Goal: Task Accomplishment & Management: Complete application form

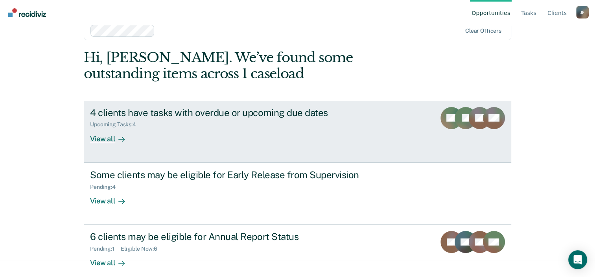
scroll to position [26, 0]
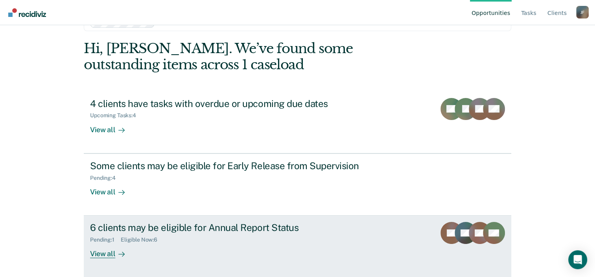
click at [126, 226] on div "6 clients may be eligible for Annual Report Status" at bounding box center [228, 227] width 276 height 11
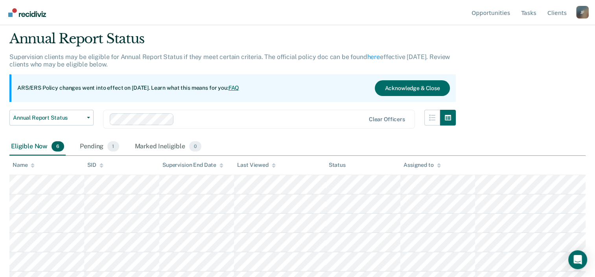
scroll to position [36, 0]
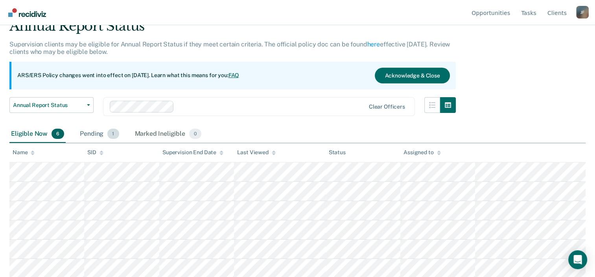
click at [93, 127] on div "Pending 1" at bounding box center [99, 133] width 42 height 17
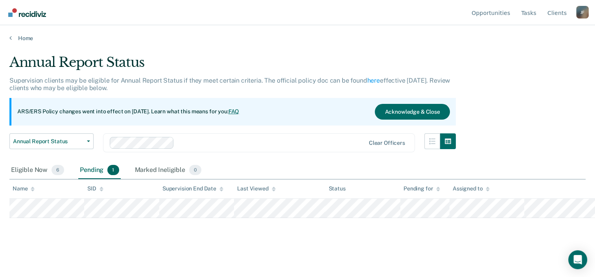
scroll to position [0, 0]
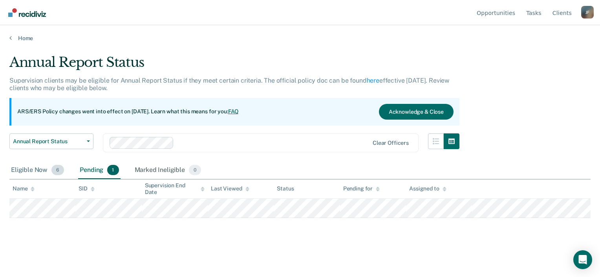
click at [33, 175] on div "Eligible Now 6" at bounding box center [37, 170] width 56 height 17
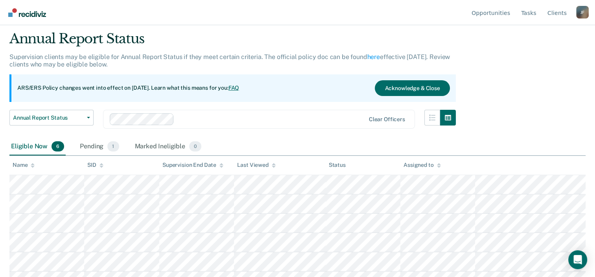
scroll to position [36, 0]
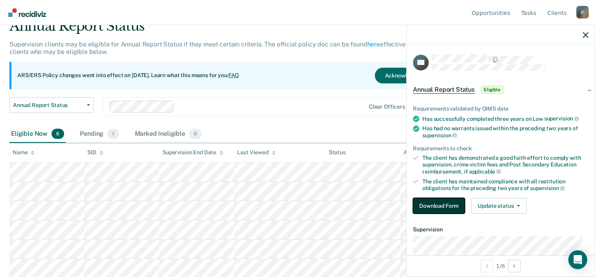
click at [432, 204] on button "Download Form" at bounding box center [439, 206] width 52 height 16
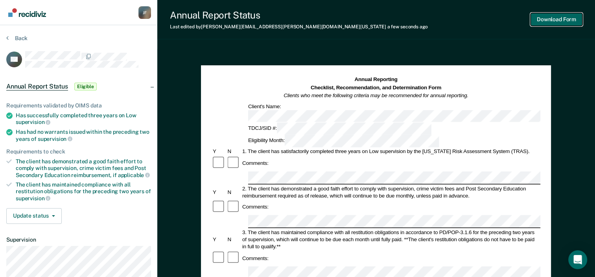
click at [563, 17] on button "Download Form" at bounding box center [556, 19] width 52 height 13
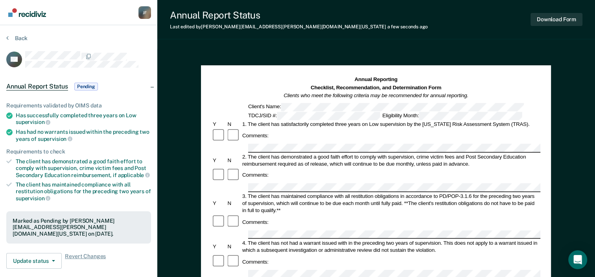
click at [23, 12] on img "Go to Recidiviz Home" at bounding box center [27, 12] width 38 height 9
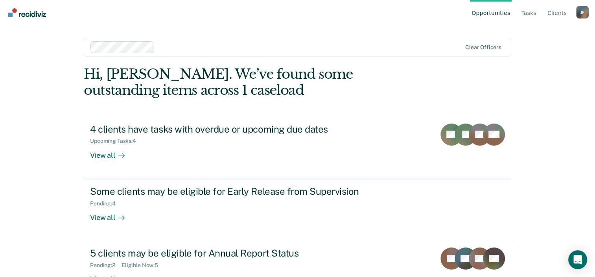
click at [28, 132] on div "Opportunities Tasks Client s [PERSON_NAME] [PERSON_NAME] Profile How it works L…" at bounding box center [297, 138] width 595 height 277
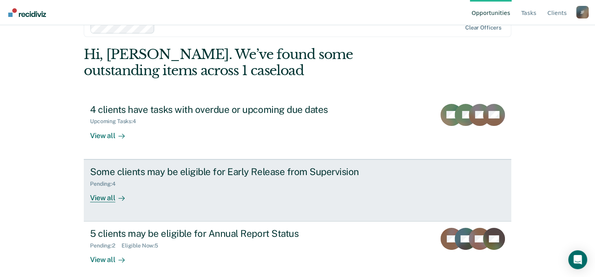
scroll to position [26, 0]
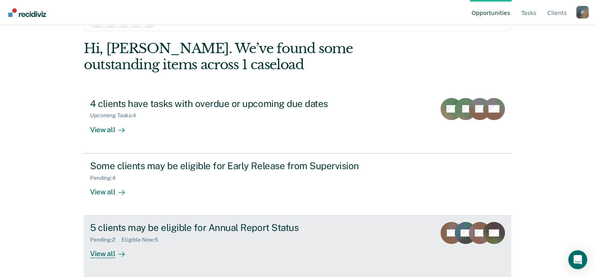
click at [104, 252] on div "View all" at bounding box center [112, 250] width 44 height 15
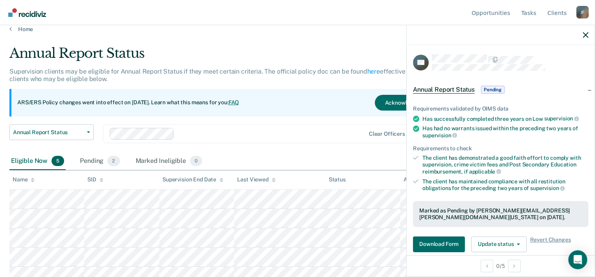
scroll to position [17, 0]
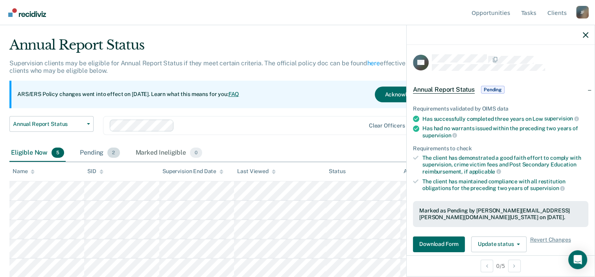
click at [94, 152] on div "Pending 2" at bounding box center [99, 152] width 43 height 17
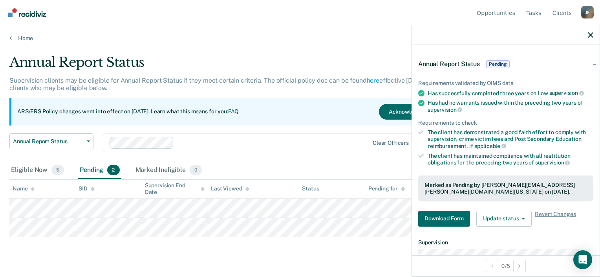
scroll to position [118, 0]
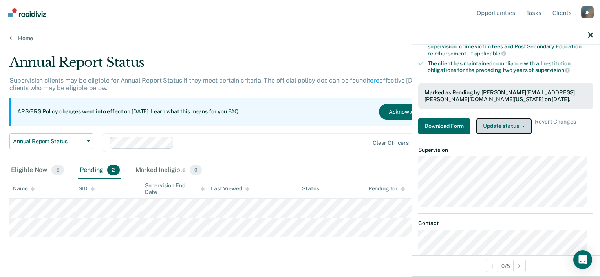
click at [501, 118] on button "Update status" at bounding box center [504, 126] width 55 height 16
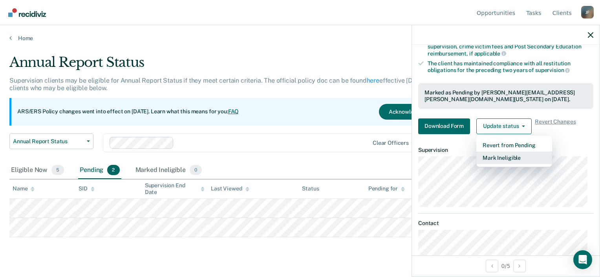
click at [504, 160] on button "Mark Ineligible" at bounding box center [515, 157] width 76 height 13
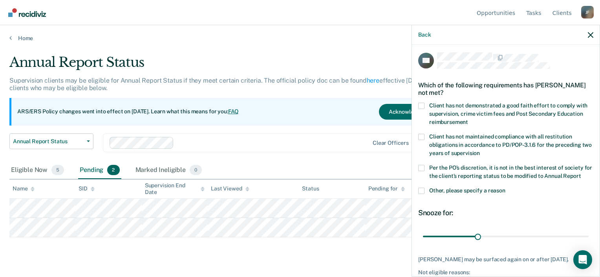
scroll to position [0, 0]
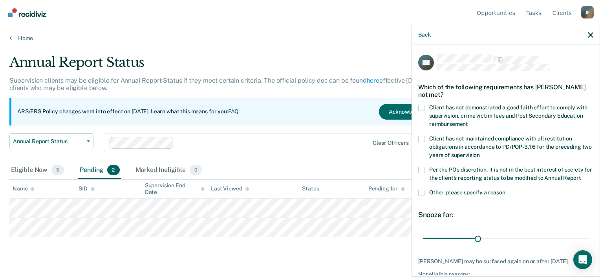
click at [422, 137] on span at bounding box center [422, 139] width 6 height 6
click at [480, 152] on input "Client has not maintained compliance with all restitution obligations in accord…" at bounding box center [480, 152] width 0 height 0
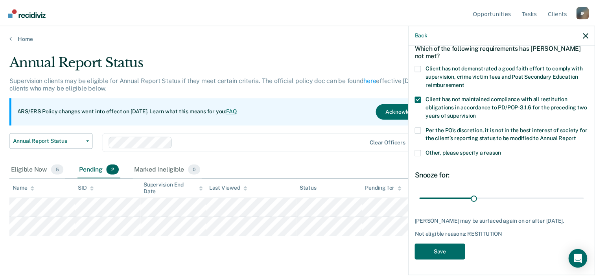
scroll to position [53, 0]
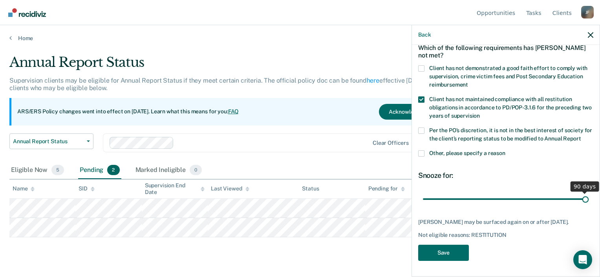
drag, startPoint x: 476, startPoint y: 191, endPoint x: 583, endPoint y: 192, distance: 106.9
type input "90"
click at [583, 192] on input "range" at bounding box center [506, 199] width 166 height 14
click at [444, 250] on button "Save" at bounding box center [444, 252] width 51 height 16
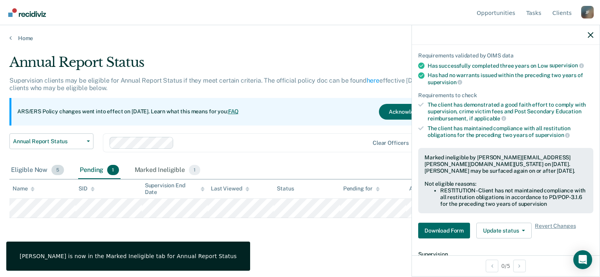
click at [21, 173] on div "Eligible Now 5" at bounding box center [37, 170] width 56 height 17
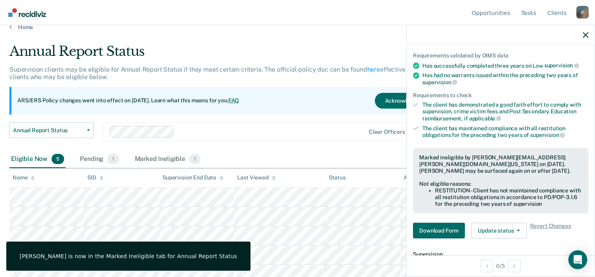
scroll to position [17, 0]
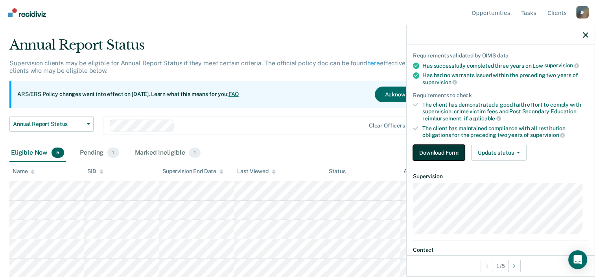
click at [448, 149] on button "Download Form" at bounding box center [439, 153] width 52 height 16
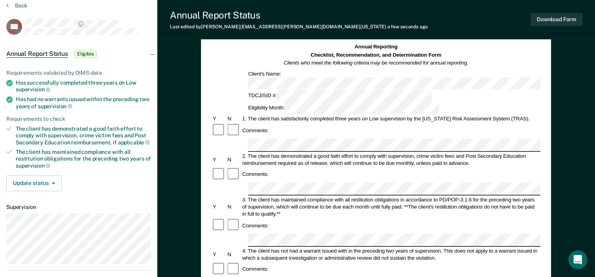
scroll to position [79, 0]
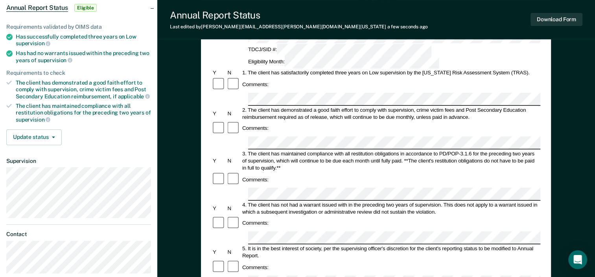
click at [363, 173] on form "Annual Reporting Checklist, Recommendation, and Determination Form Clients who …" at bounding box center [375, 274] width 329 height 554
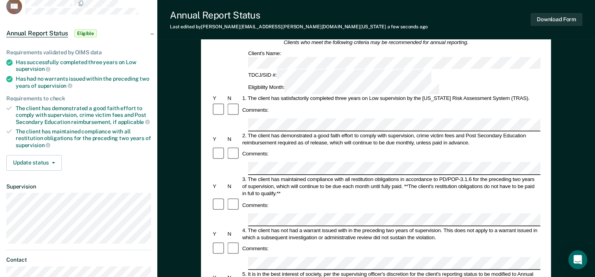
scroll to position [39, 0]
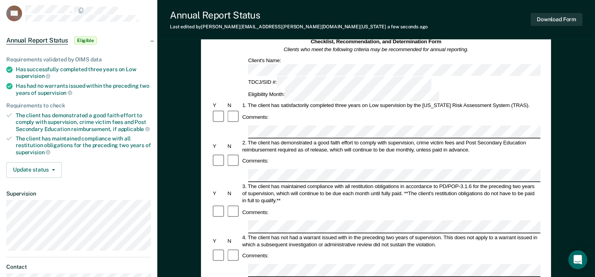
scroll to position [0, 0]
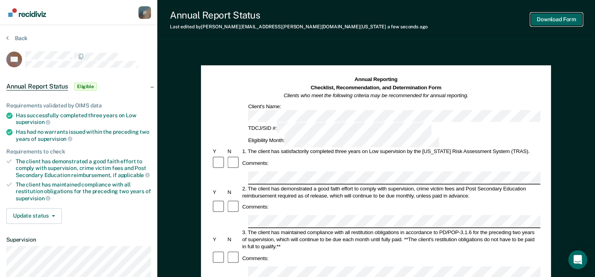
click at [573, 22] on button "Download Form" at bounding box center [556, 19] width 52 height 13
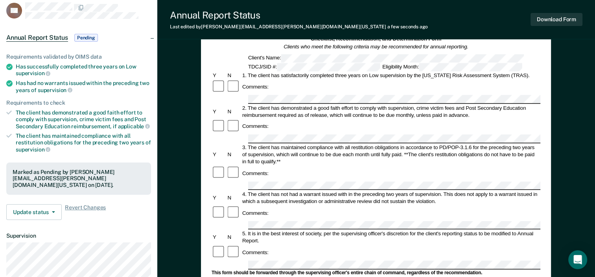
scroll to position [157, 0]
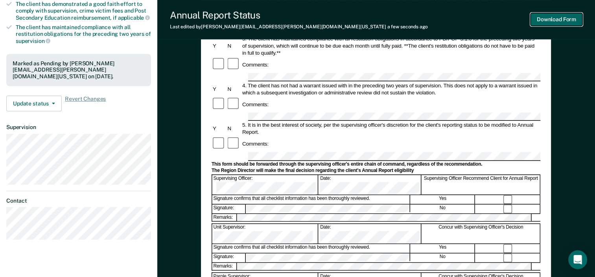
click at [543, 18] on button "Download Form" at bounding box center [556, 19] width 52 height 13
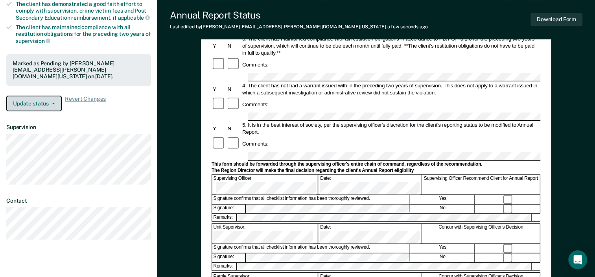
click at [49, 103] on span "button" at bounding box center [52, 104] width 6 height 2
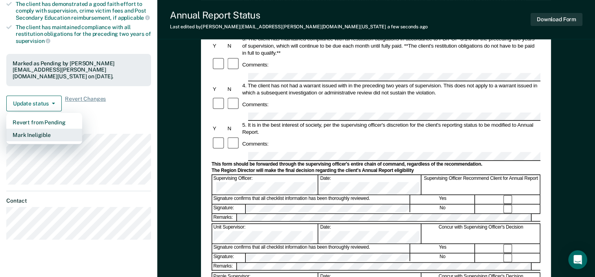
click at [33, 136] on button "Mark Ineligible" at bounding box center [44, 135] width 76 height 13
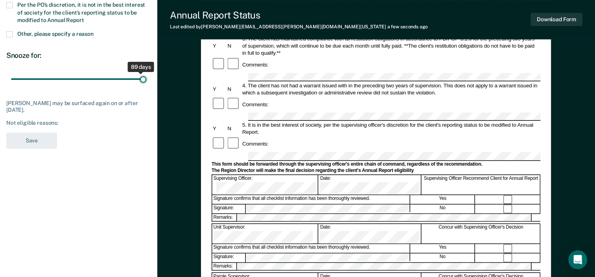
drag, startPoint x: 55, startPoint y: 80, endPoint x: 162, endPoint y: 73, distance: 107.5
type input "90"
click at [146, 73] on input "range" at bounding box center [78, 79] width 135 height 14
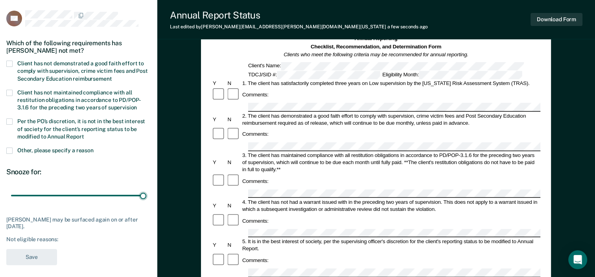
scroll to position [39, 0]
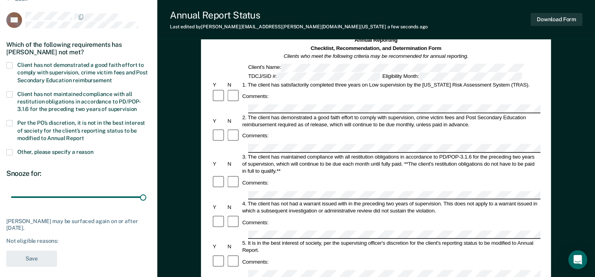
click at [7, 64] on span at bounding box center [9, 65] width 6 height 6
click at [112, 77] on input "Client has not demonstrated a good faith effort to comply with supervision, cri…" at bounding box center [112, 77] width 0 height 0
click at [43, 265] on button "Save" at bounding box center [31, 258] width 51 height 16
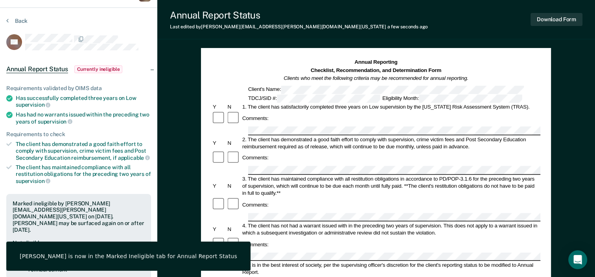
scroll to position [0, 0]
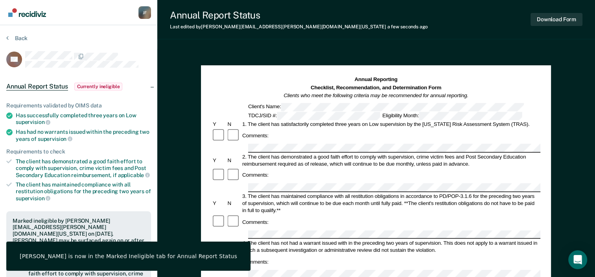
click at [25, 20] on link "Go to Recidiviz Home" at bounding box center [27, 12] width 42 height 25
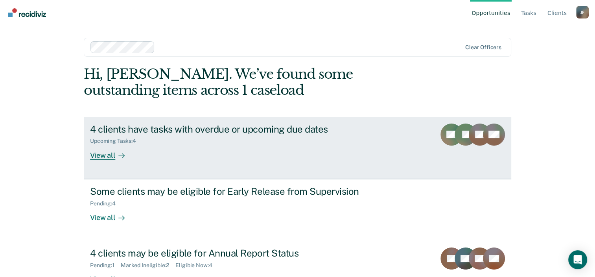
scroll to position [26, 0]
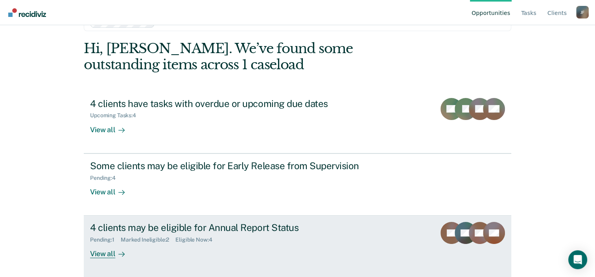
click at [117, 226] on div "4 clients may be eligible for Annual Report Status" at bounding box center [228, 227] width 276 height 11
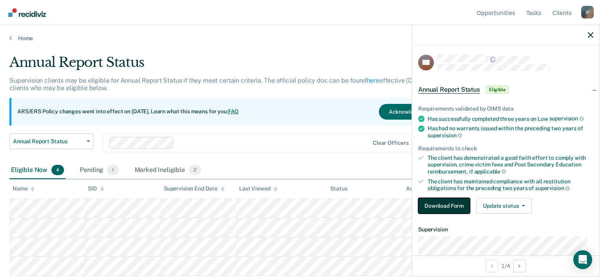
click at [463, 205] on button "Download Form" at bounding box center [445, 206] width 52 height 16
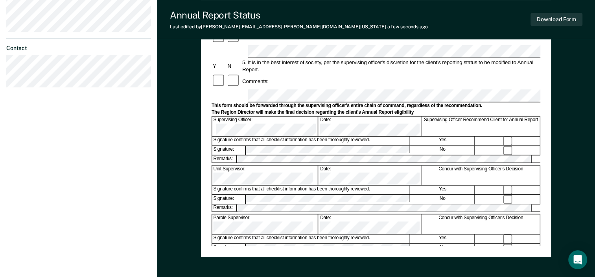
scroll to position [275, 0]
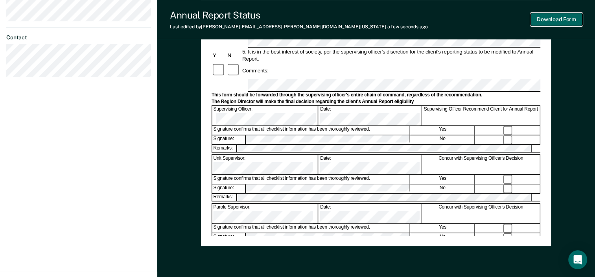
click at [538, 22] on button "Download Form" at bounding box center [556, 19] width 52 height 13
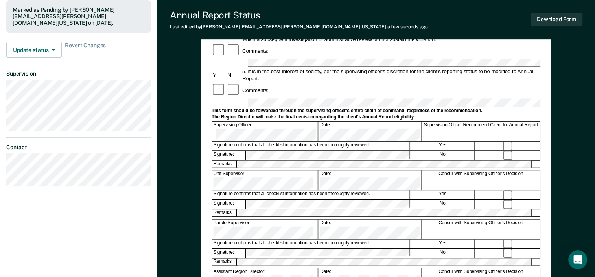
scroll to position [109, 0]
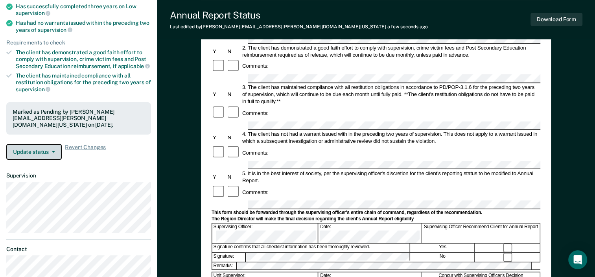
click at [44, 155] on button "Update status" at bounding box center [33, 152] width 55 height 16
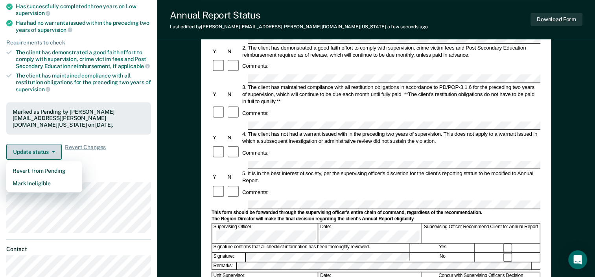
click at [44, 155] on button "Update status" at bounding box center [33, 152] width 55 height 16
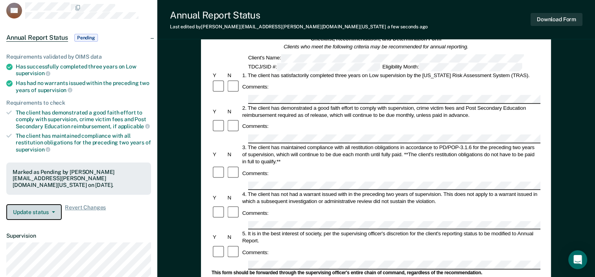
scroll to position [0, 0]
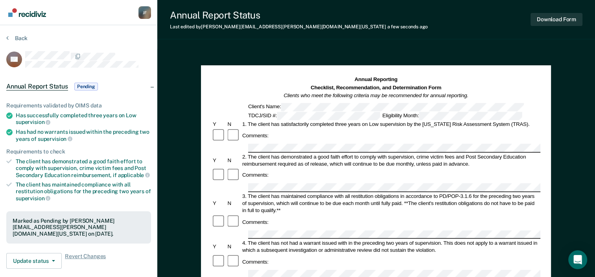
click at [24, 15] on img "Go to Recidiviz Home" at bounding box center [27, 12] width 38 height 9
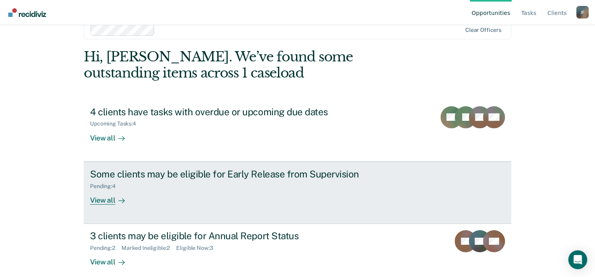
scroll to position [26, 0]
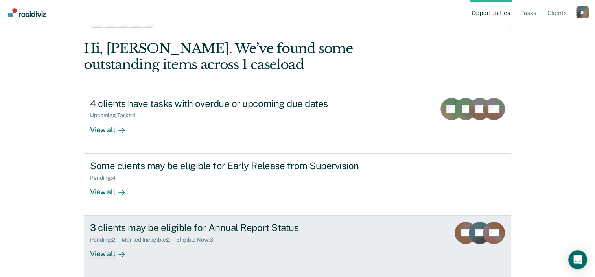
click at [178, 226] on div "3 clients may be eligible for Annual Report Status" at bounding box center [228, 227] width 276 height 11
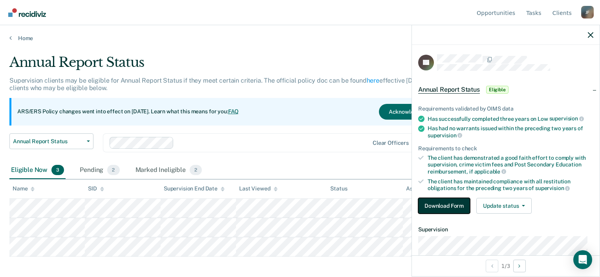
click at [430, 198] on button "Download Form" at bounding box center [445, 206] width 52 height 16
